Goal: Navigation & Orientation: Find specific page/section

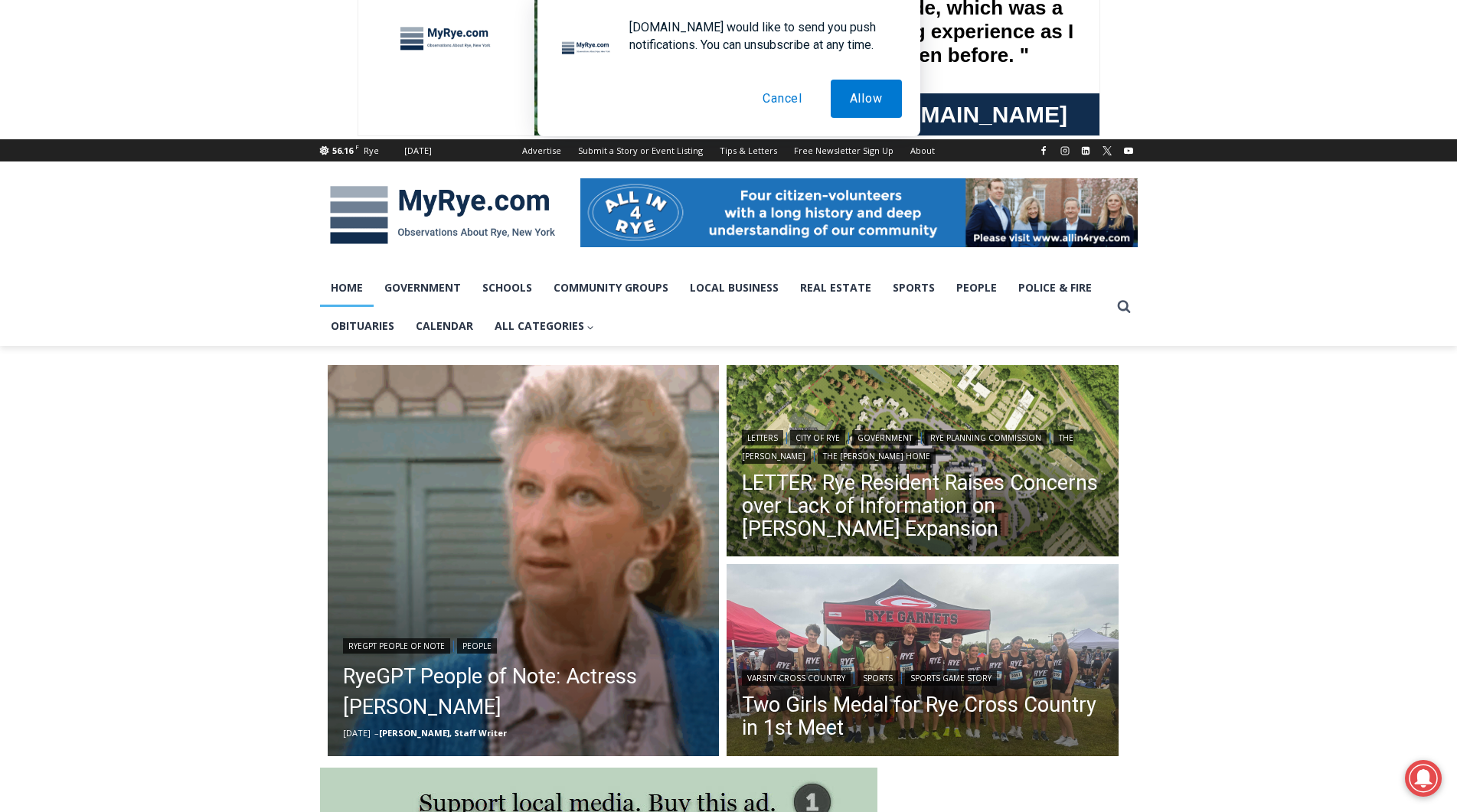
scroll to position [79, 0]
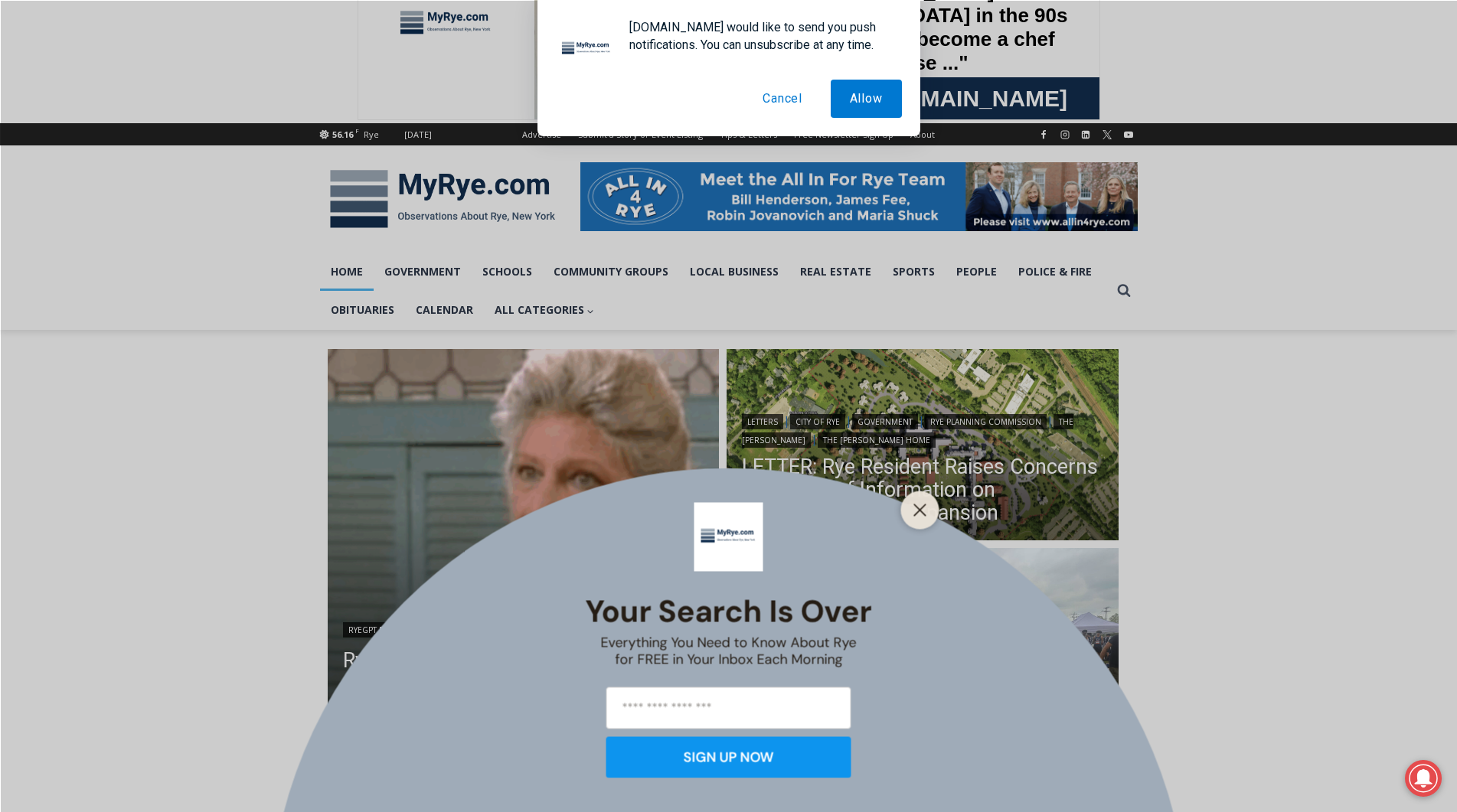
click at [783, 100] on button "Cancel" at bounding box center [782, 99] width 78 height 39
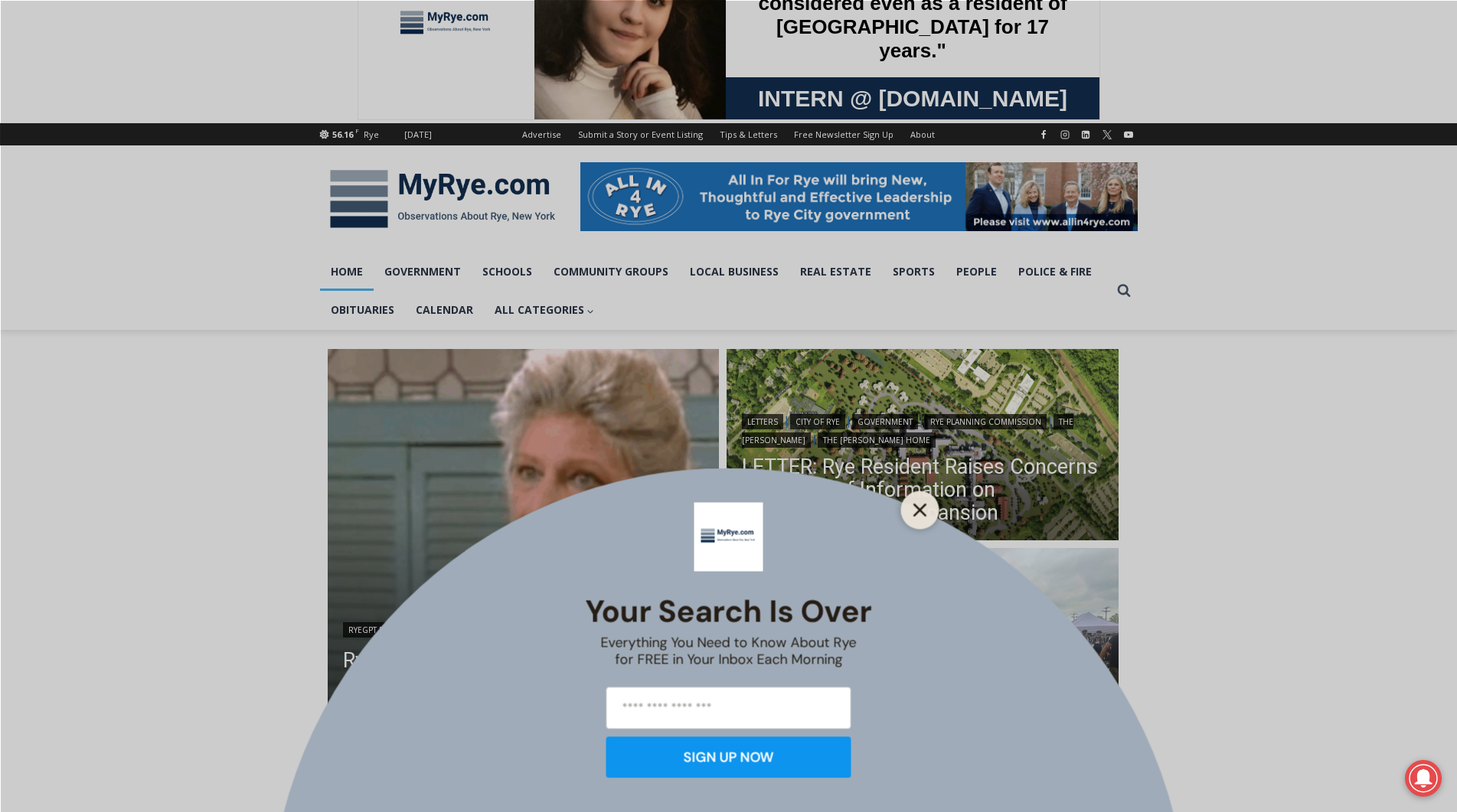
click at [918, 510] on icon "Close" at bounding box center [920, 509] width 14 height 14
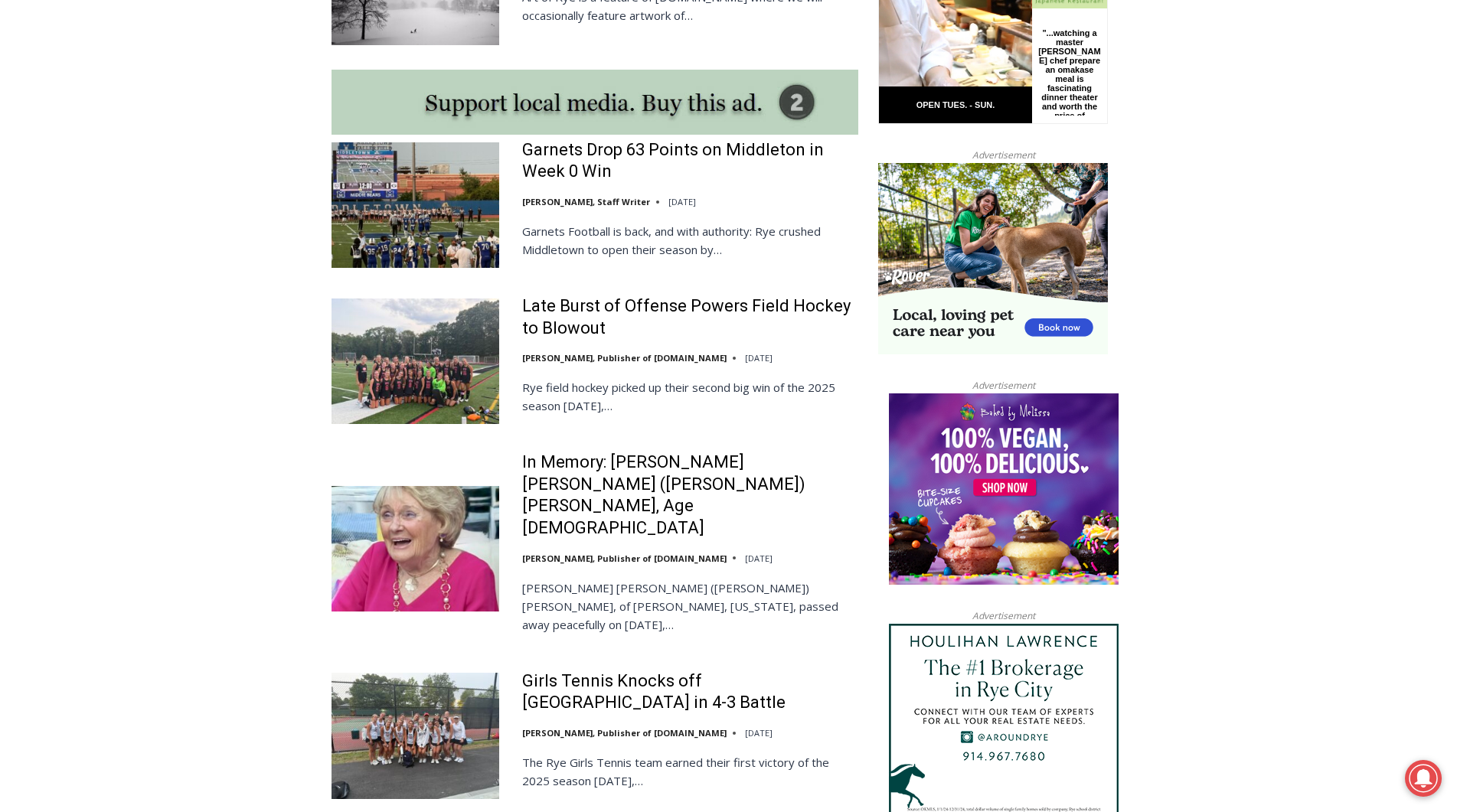
scroll to position [1340, 0]
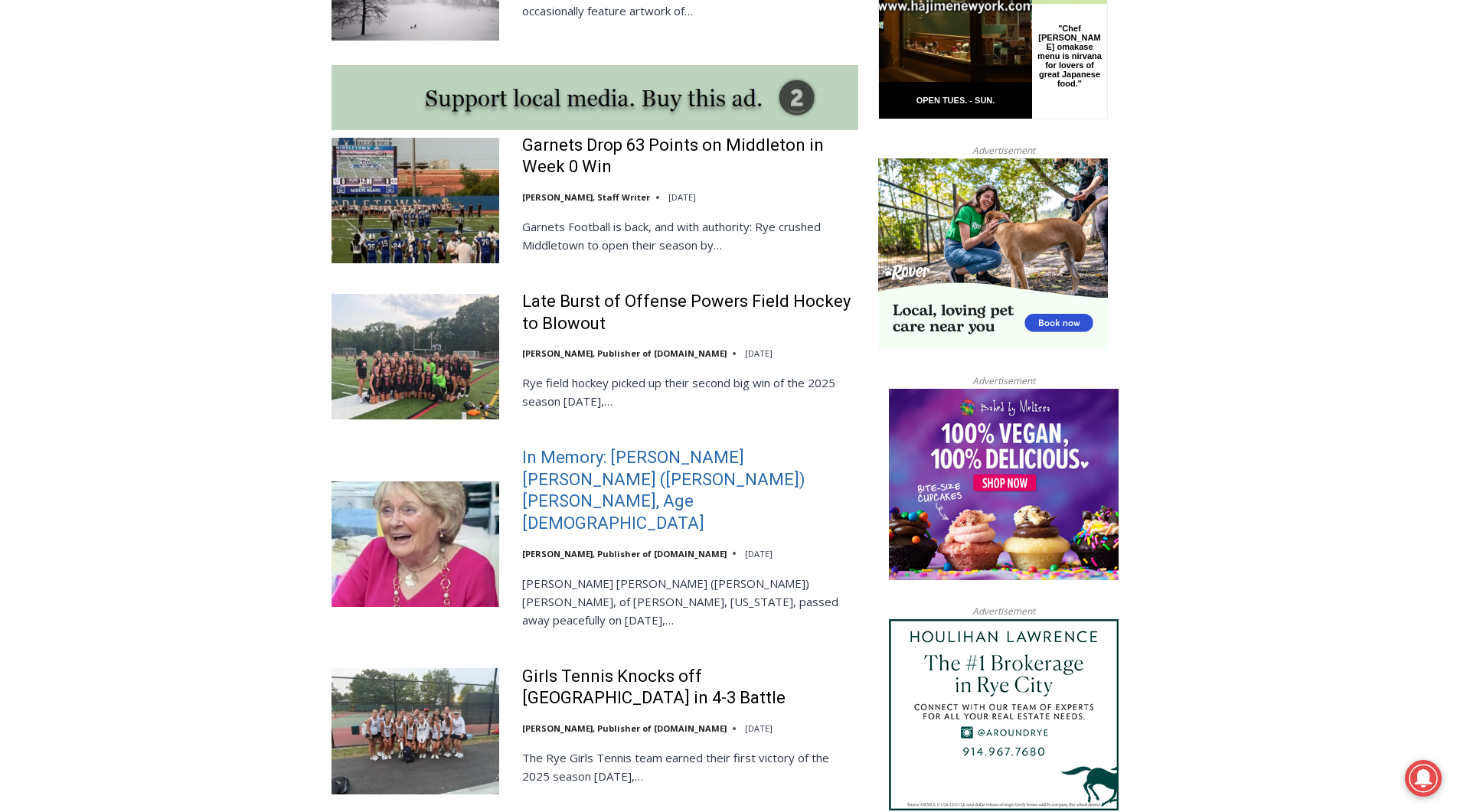
click at [605, 458] on link "In Memory: Maureen Catherine (Devlin) Koecheler, Age 83" at bounding box center [691, 491] width 336 height 87
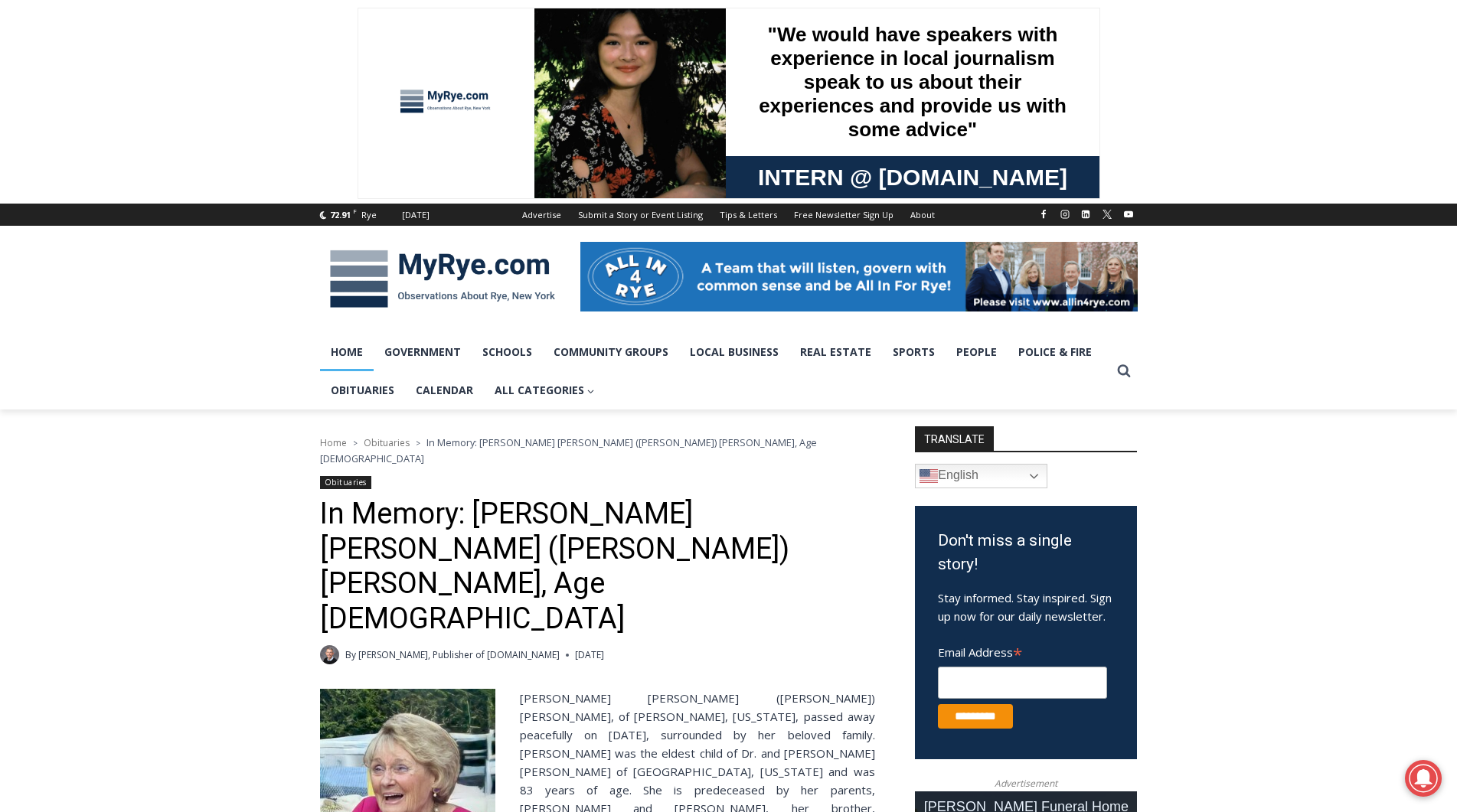
click at [345, 352] on link "Home" at bounding box center [347, 352] width 54 height 39
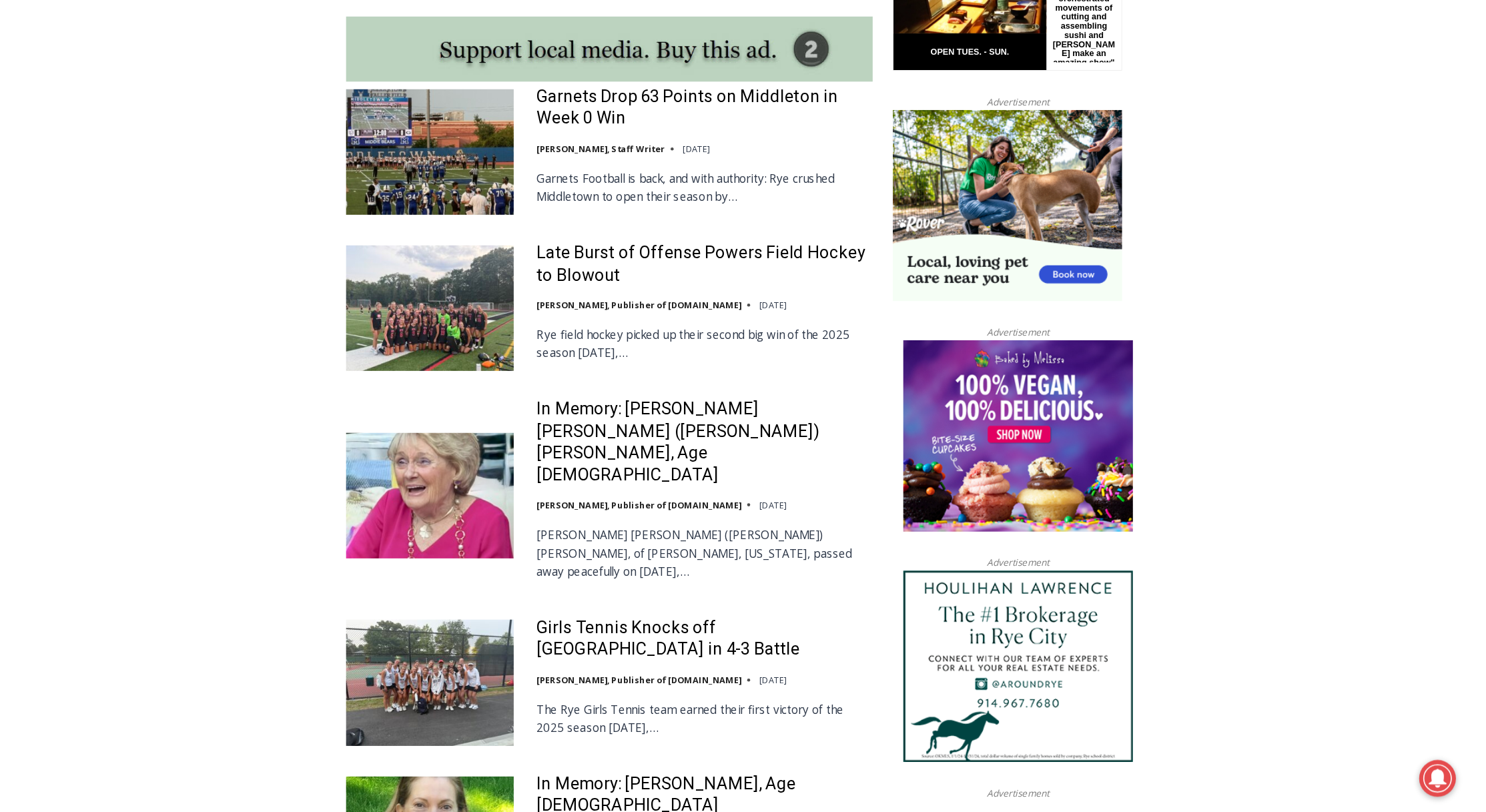
scroll to position [1212, 0]
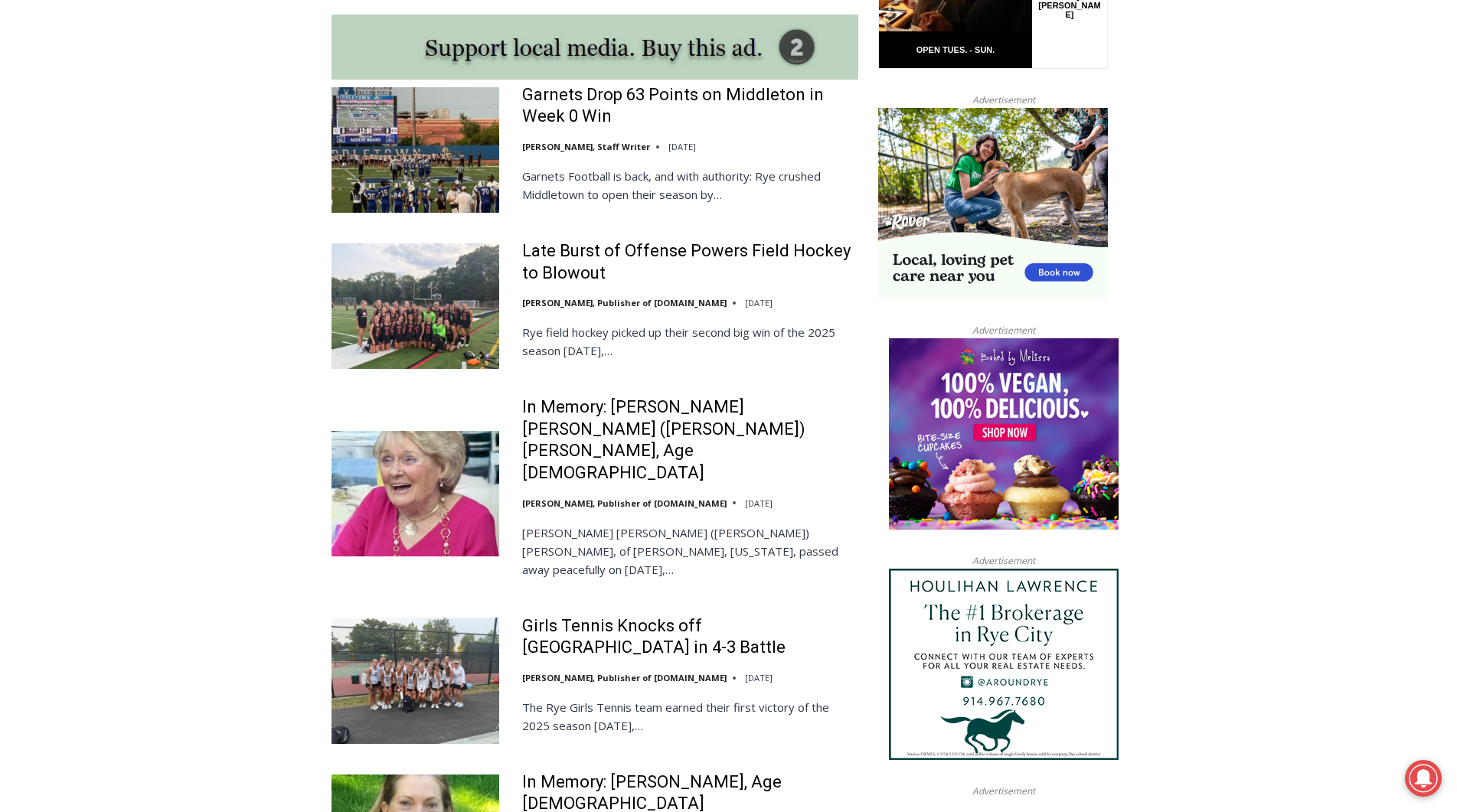
click at [989, 449] on img at bounding box center [1004, 435] width 229 height 192
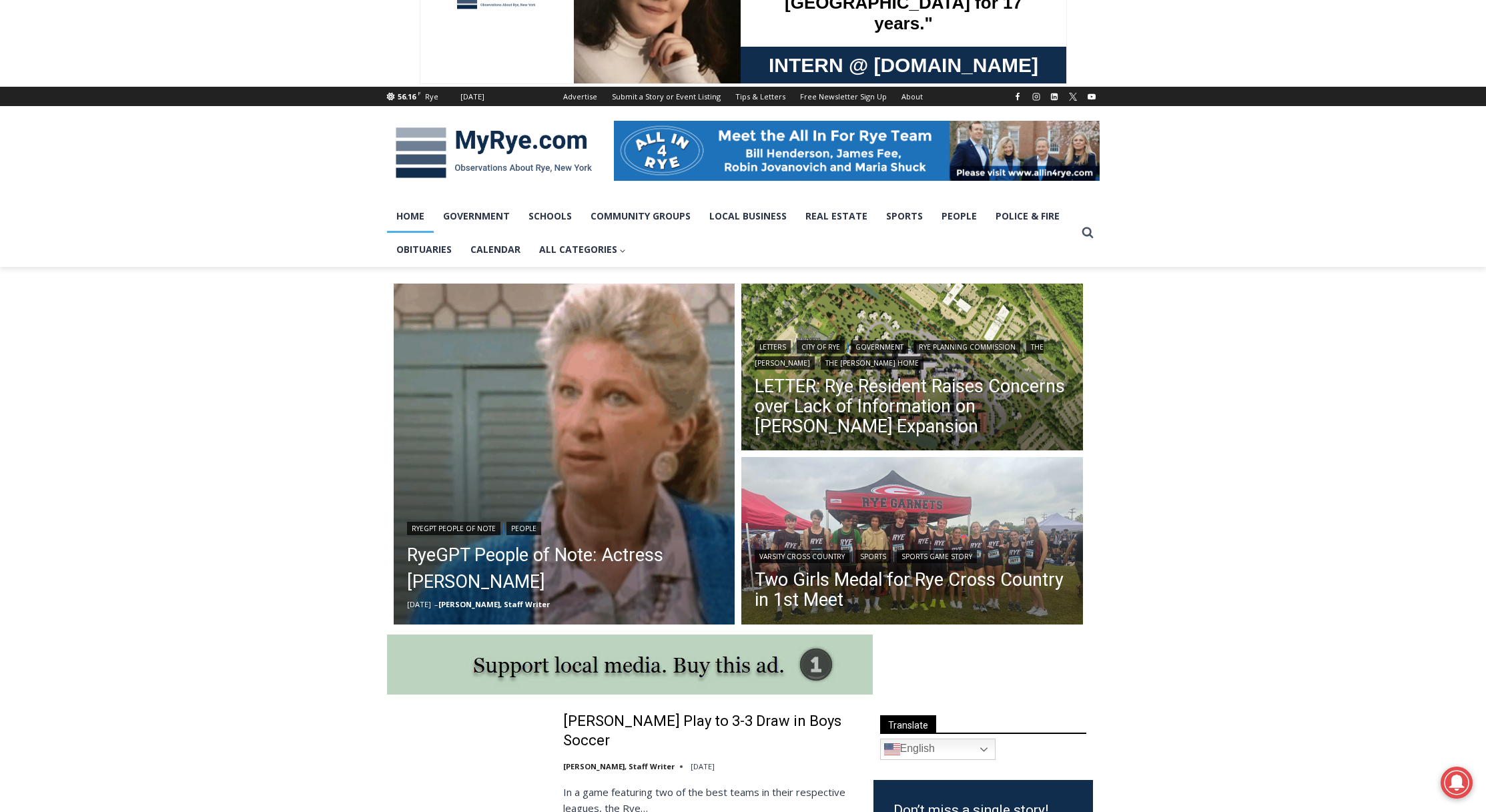
scroll to position [82, 0]
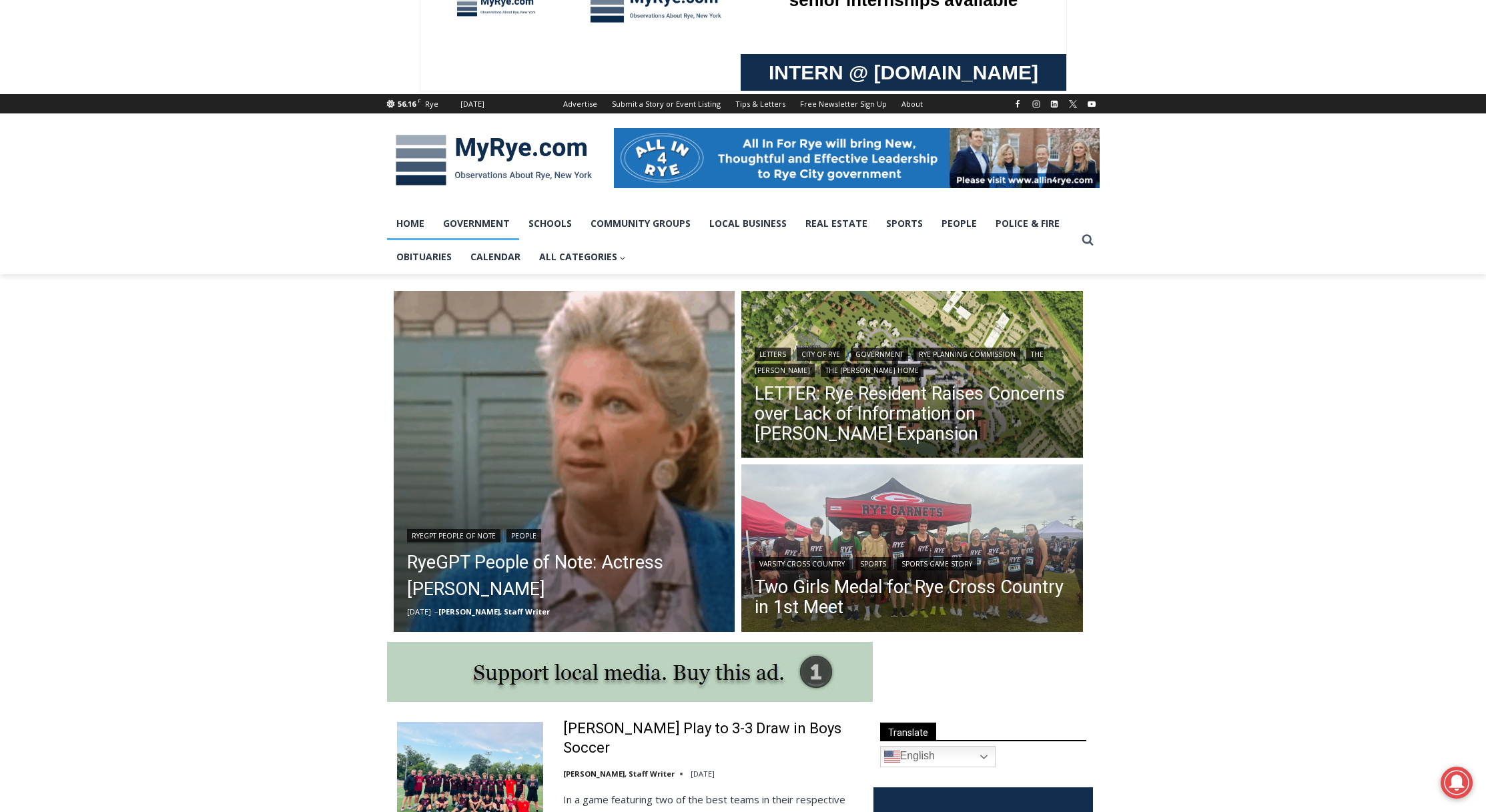
click at [493, 227] on link "Government" at bounding box center [476, 224] width 86 height 34
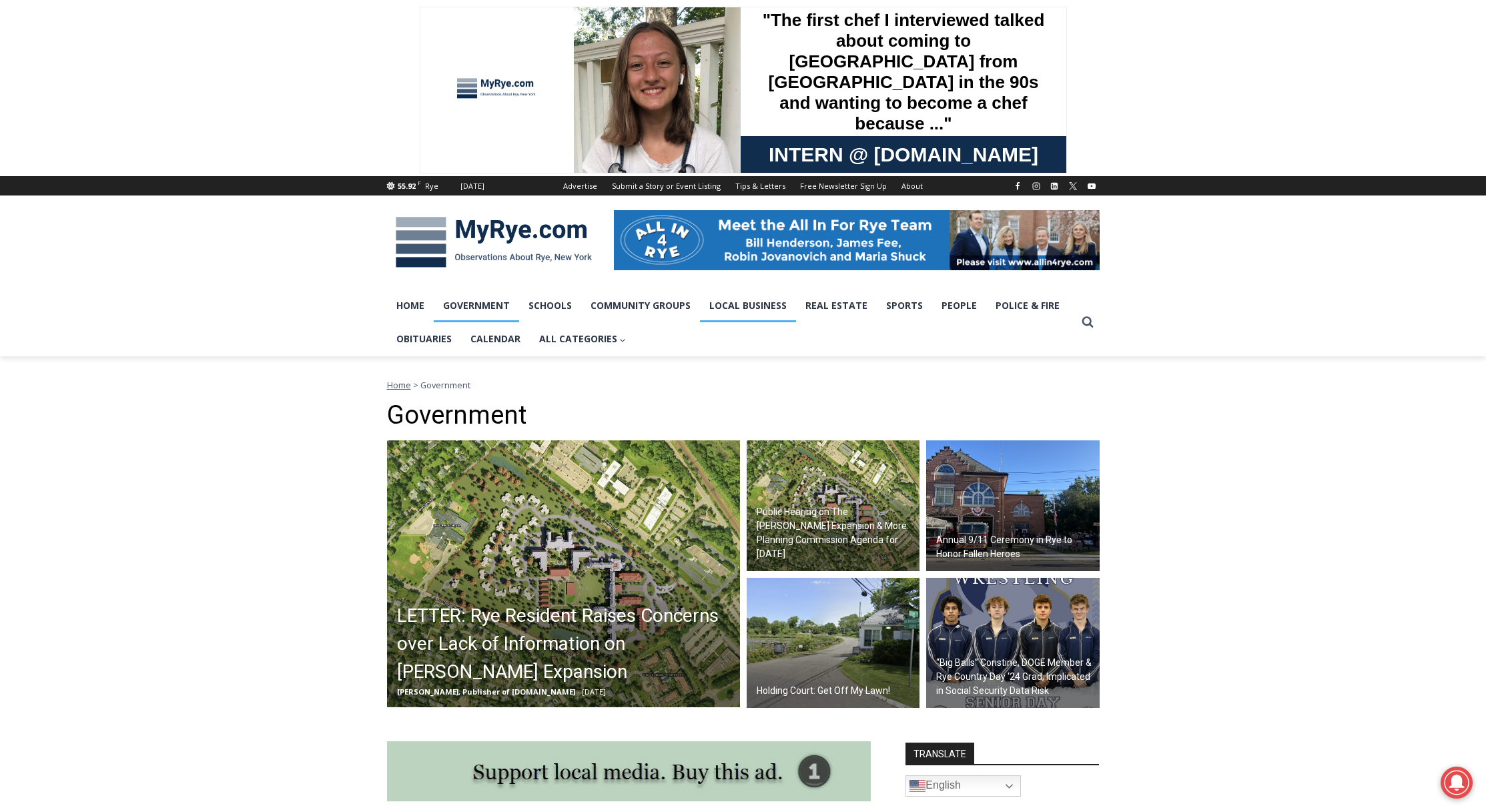
click at [750, 309] on link "Local Business" at bounding box center [748, 306] width 96 height 34
